Goal: Entertainment & Leisure: Browse casually

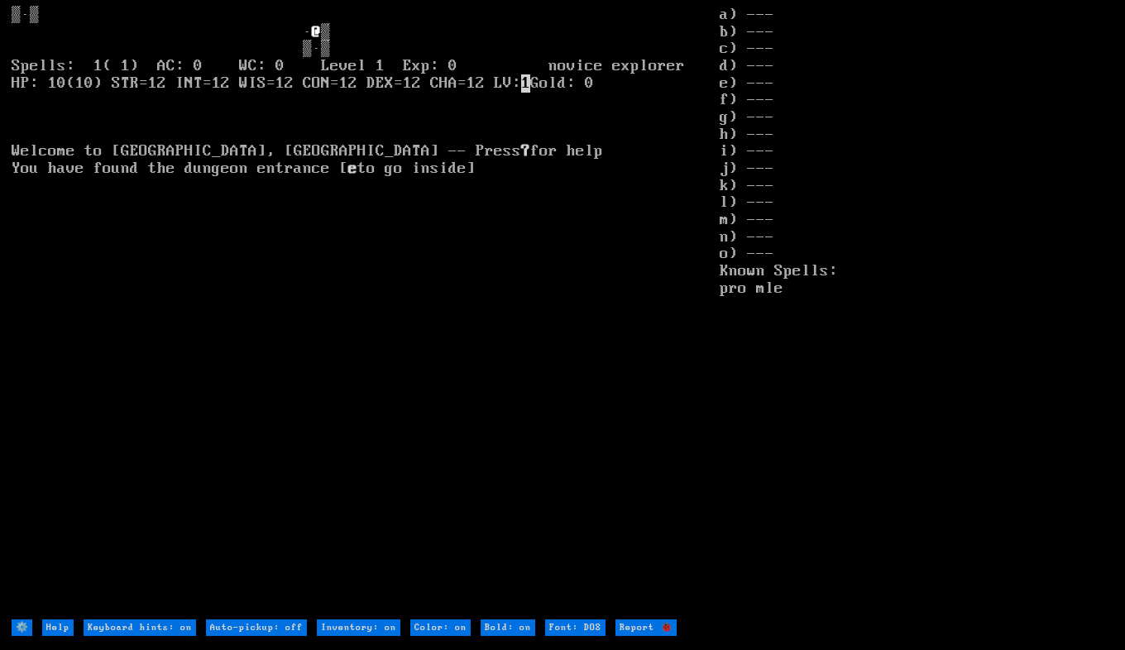
click at [269, 628] on off "Auto-pickup: off" at bounding box center [256, 627] width 101 height 17
click at [269, 628] on off "Auto-pickup: on" at bounding box center [253, 627] width 95 height 17
type off "Auto-pickup: off"
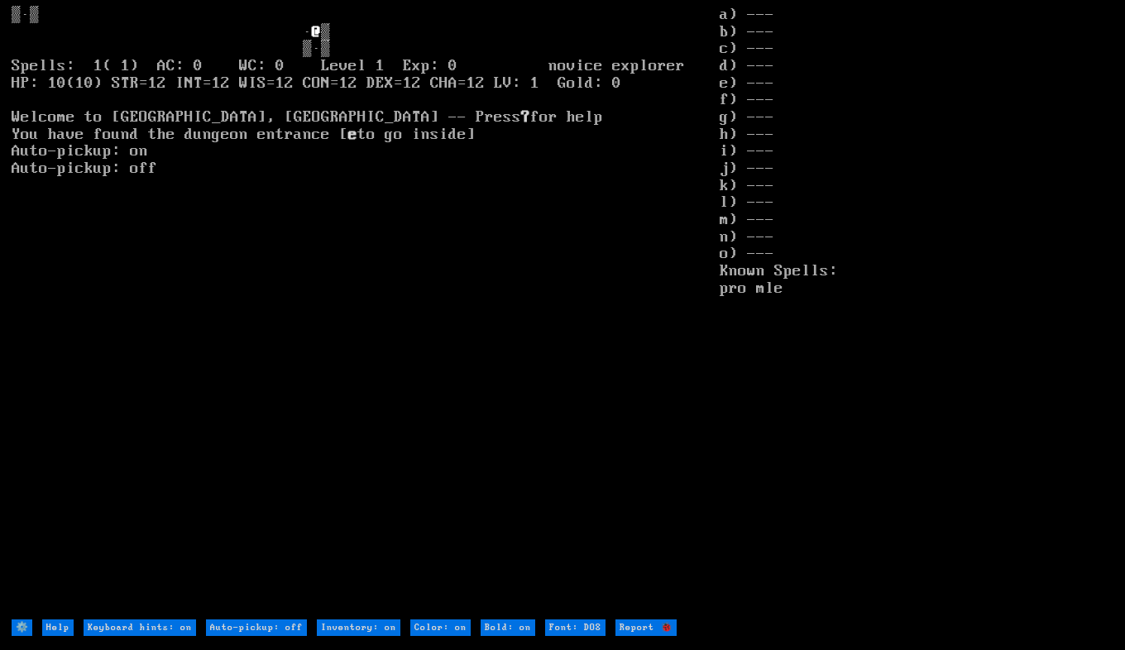
click at [280, 633] on off "Auto-pickup: off" at bounding box center [256, 627] width 101 height 17
type off "Auto-pickup: on"
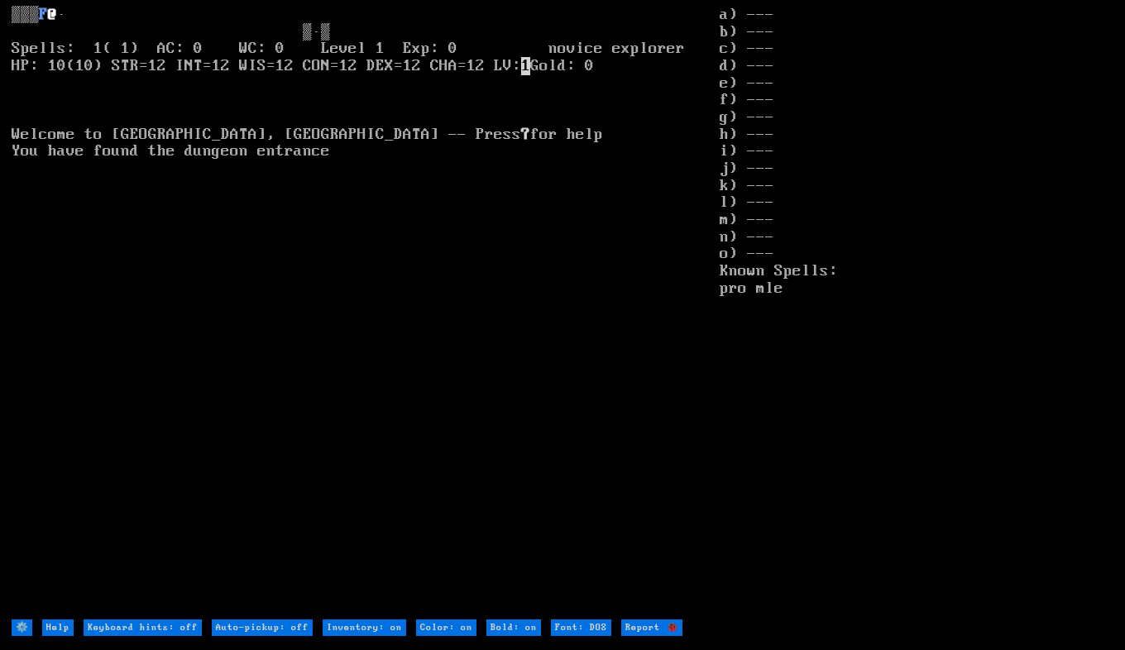
click at [271, 633] on off "Auto-pickup: off" at bounding box center [262, 627] width 101 height 17
click at [271, 633] on off "Auto-pickup: on" at bounding box center [259, 627] width 95 height 17
click at [271, 633] on off "Auto-pickup: off" at bounding box center [262, 627] width 101 height 17
type off "Auto-pickup: on"
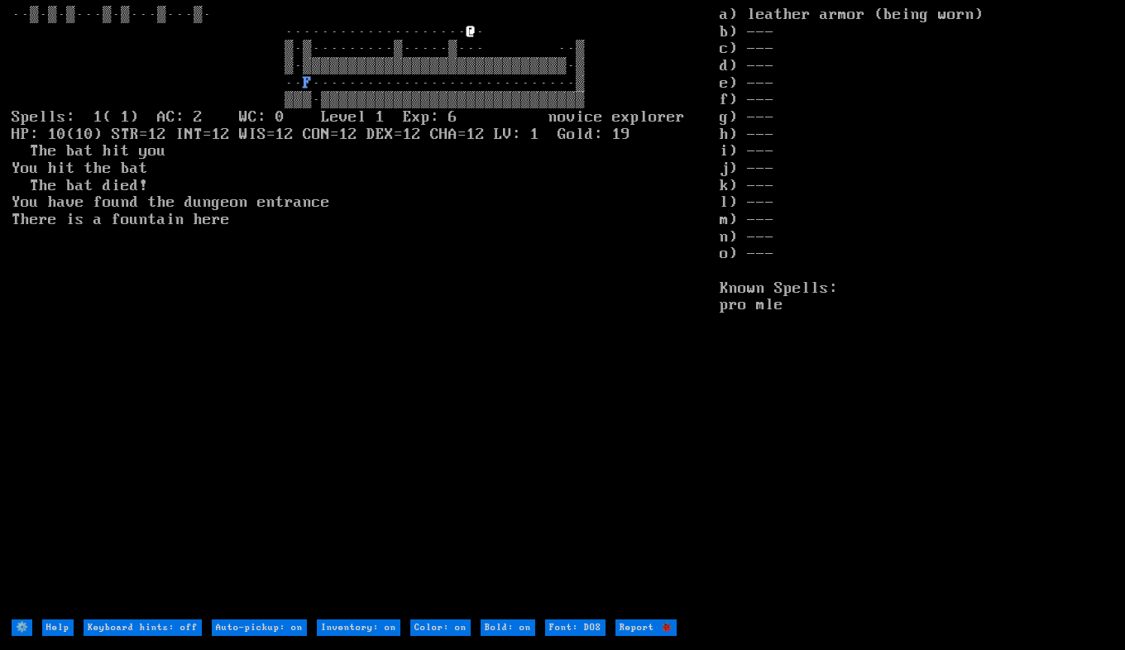
click at [1124, 0] on html "@ · ▒·▒·········▒·····▒··· ··▒ ▒·▒▒▒▒▒▒▒▒▒▒▒▒▒▒▒▒▒▒▒▒▒▒▒▒▒▒▒▒▒·▒ ·· F ⚙️ Help K…" at bounding box center [562, 0] width 1125 height 0
click at [1124, 0] on html "@ · ▒·▒·········▒·····▒···· ··▒ ▒·▒▒▒▒▒▒▒▒▒▒▒▒▒▒▒▒▒▒▒▒▒▒▒▒▒▒▒▒▒·▒ ·· F ⚙️ Help …" at bounding box center [562, 0] width 1125 height 0
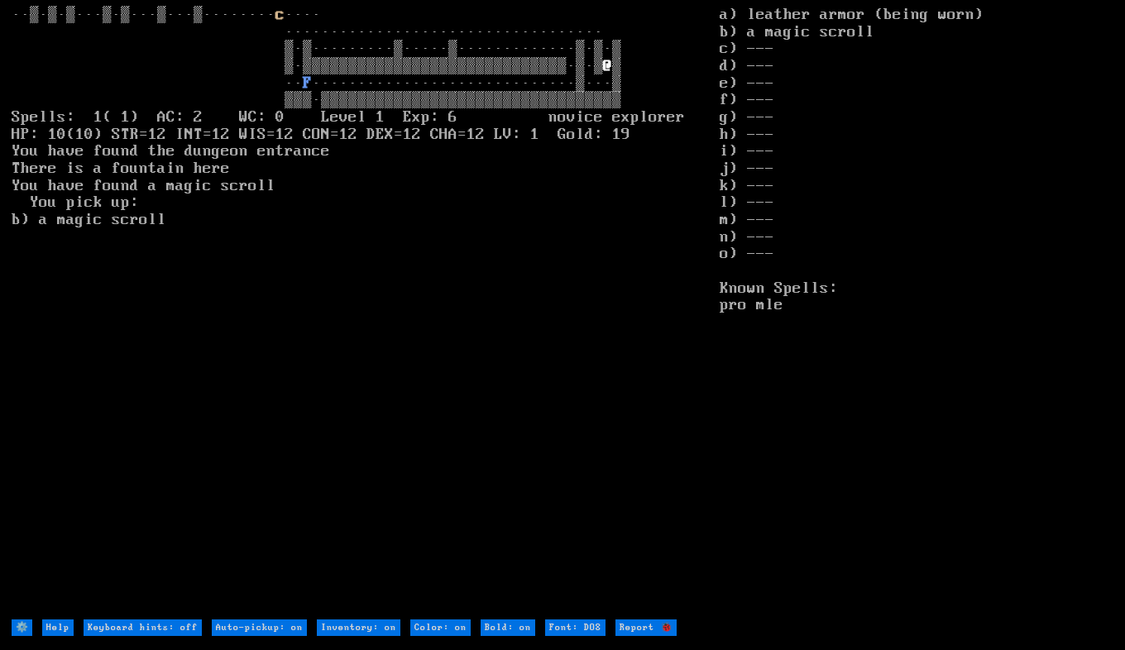
click at [1124, 0] on html "··▒·▒·▒···▒·▒···▒···▒········ c @ F" at bounding box center [562, 0] width 1125 height 0
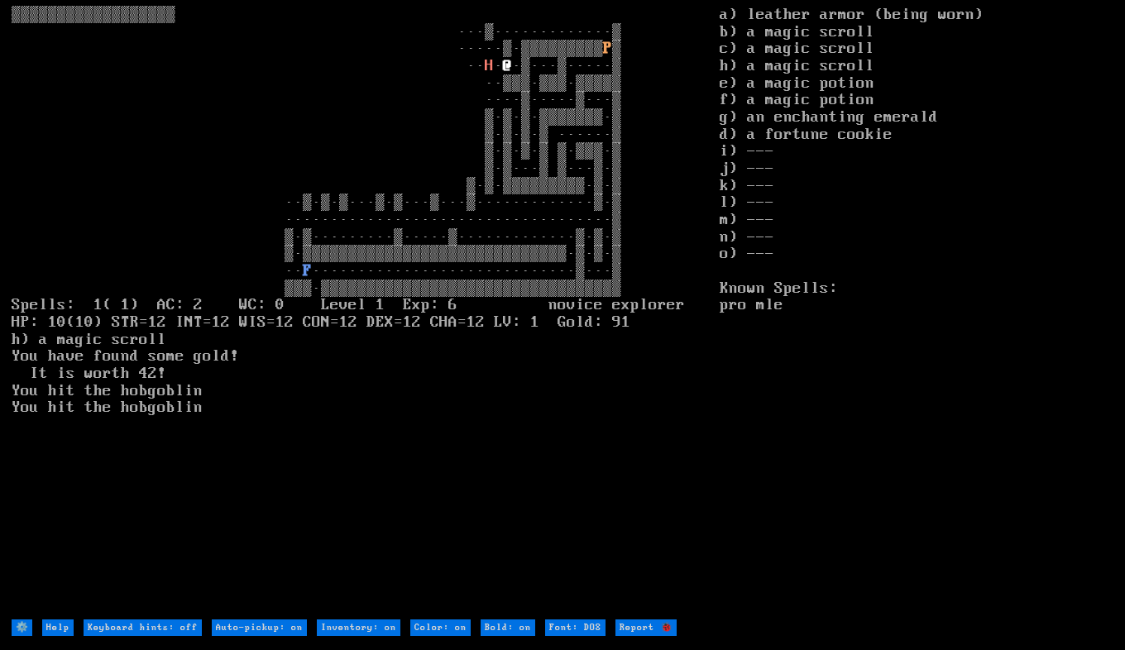
click at [1124, 0] on html "▒▒▒▒▒▒▒▒▒▒▒▒▒▒▒▒▒▒ ···▒·············▒ ·····▒·▒▒▒▒▒▒▒▒▒ P ▒ ·· H · @ F ⚙️ Help K…" at bounding box center [562, 0] width 1125 height 0
